Goal: Task Accomplishment & Management: Manage account settings

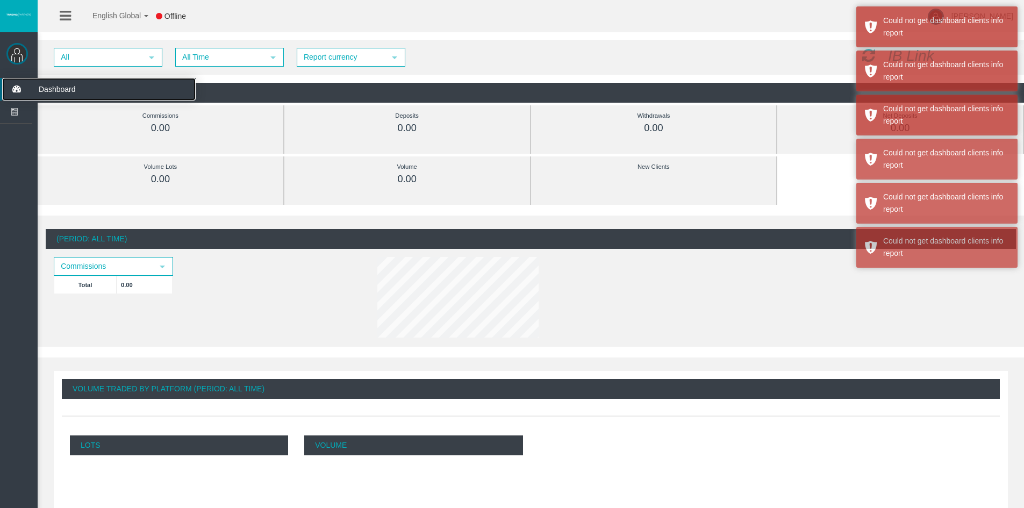
click at [56, 84] on span "Dashboard" at bounding box center [83, 89] width 105 height 23
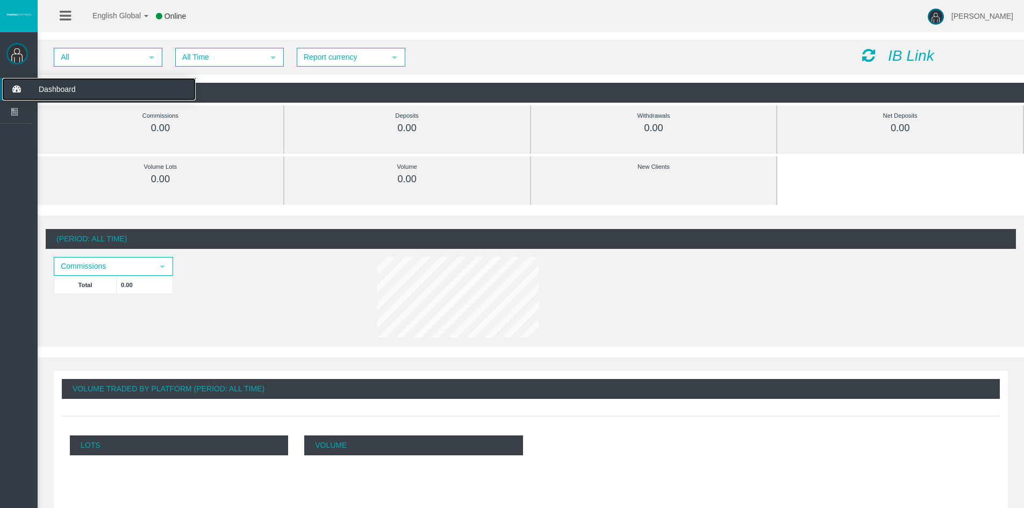
click at [56, 92] on span "Dashboard" at bounding box center [83, 89] width 105 height 23
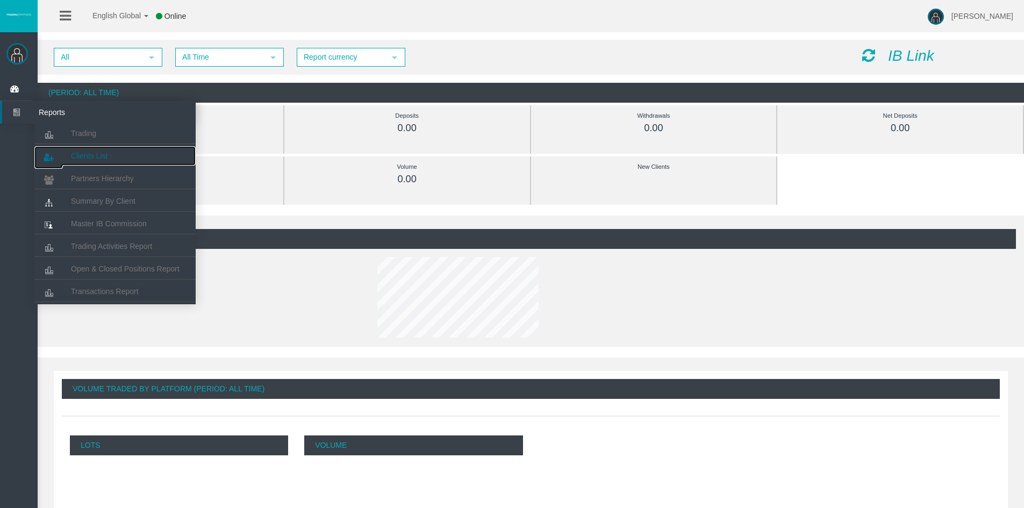
click at [86, 155] on span "Clients List" at bounding box center [89, 156] width 37 height 9
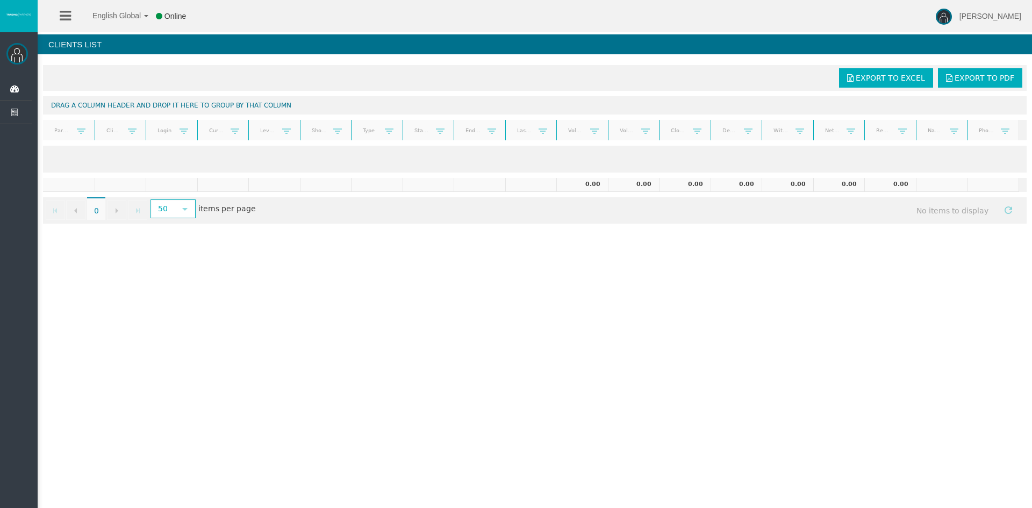
click at [247, 295] on div "English Global 简体中文 English Global 日本語 한국어 Online Rafael Berezuk Help Log Out R…" at bounding box center [516, 254] width 1032 height 508
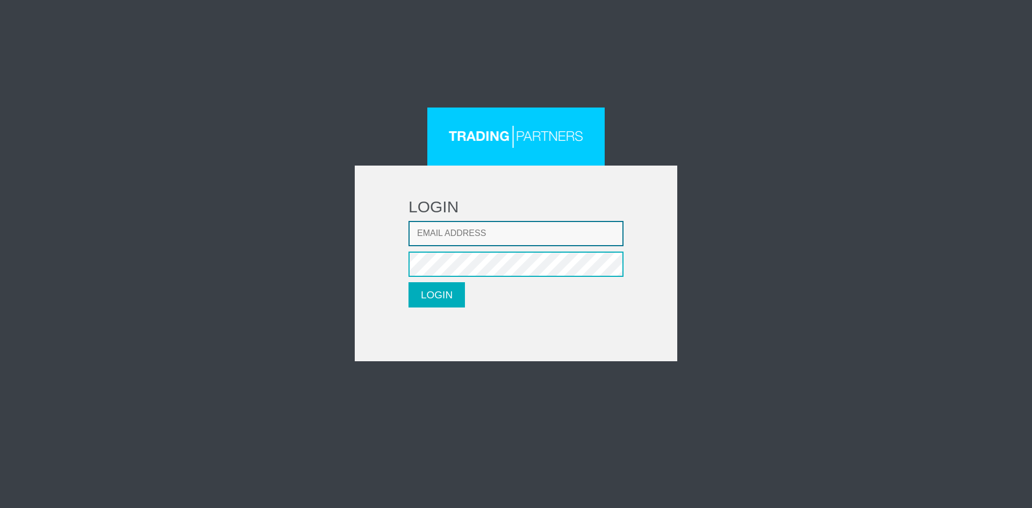
drag, startPoint x: 0, startPoint y: 0, endPoint x: 476, endPoint y: 224, distance: 526.3
click at [476, 224] on input "Email address" at bounding box center [516, 233] width 215 height 25
type input "rafael@berezuk.com.br"
click at [416, 296] on button "LOGIN" at bounding box center [437, 294] width 56 height 25
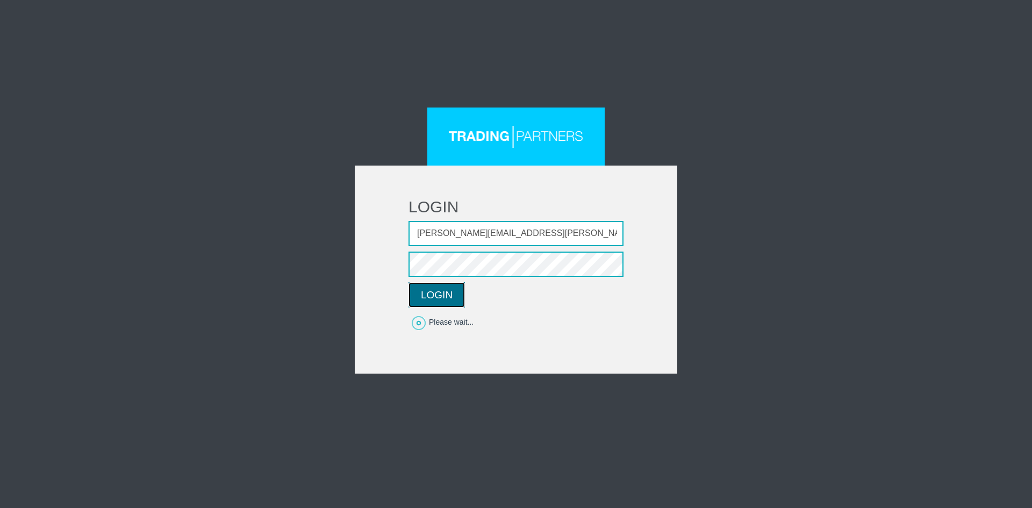
click at [453, 294] on button "LOGIN" at bounding box center [437, 294] width 56 height 25
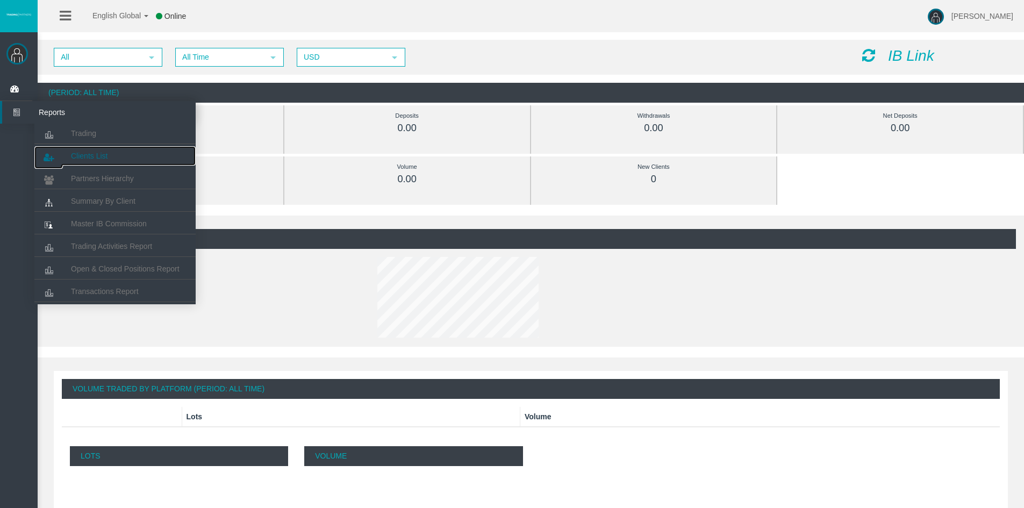
click at [100, 152] on span "Clients List" at bounding box center [89, 156] width 37 height 9
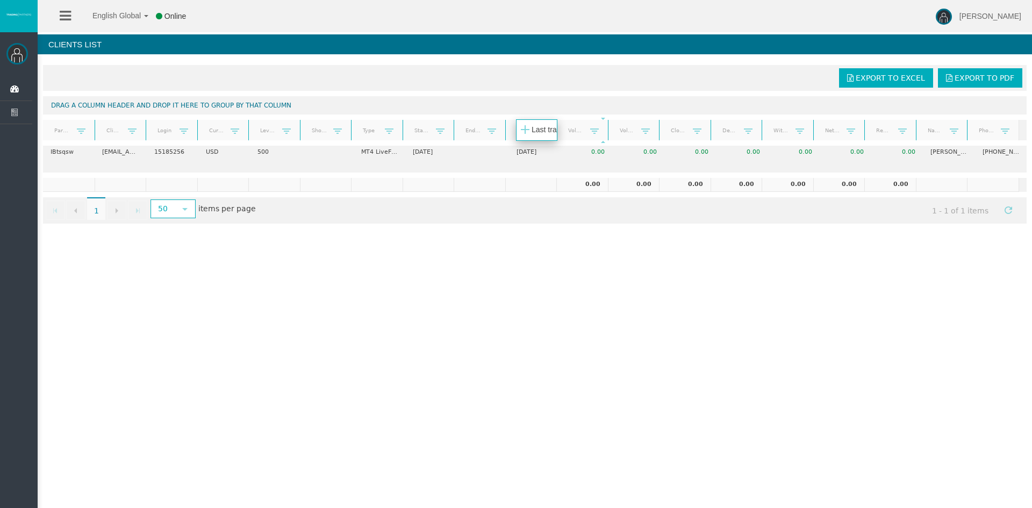
drag, startPoint x: 552, startPoint y: 131, endPoint x: 573, endPoint y: 131, distance: 21.5
